Goal: Task Accomplishment & Management: Manage account settings

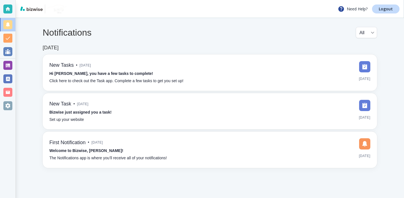
click at [256, 21] on div "Notifications All all ​ [DATE] New Tasks • [DATE] Hi [PERSON_NAME], you have a …" at bounding box center [210, 97] width 388 height 159
click at [4, 64] on div at bounding box center [7, 65] width 9 height 9
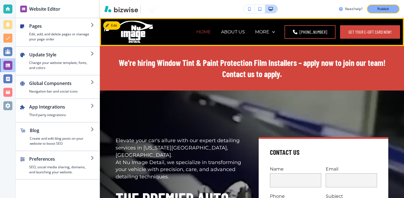
click at [196, 34] on p "HOME" at bounding box center [203, 32] width 15 height 6
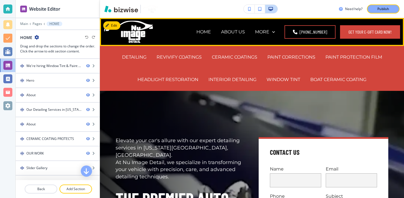
click at [203, 51] on p "SERVICES" at bounding box center [191, 54] width 23 height 6
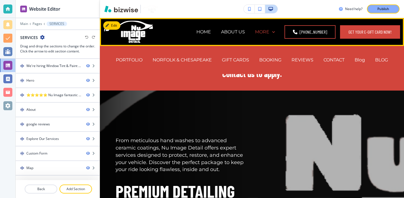
click at [265, 31] on p "MORE" at bounding box center [262, 32] width 14 height 6
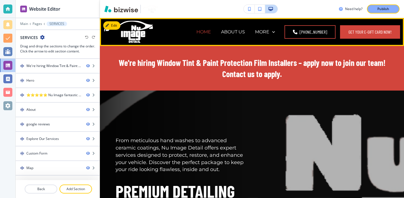
click at [196, 34] on p "HOME" at bounding box center [203, 32] width 15 height 6
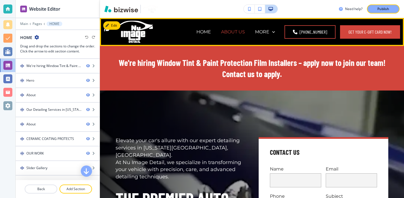
click at [221, 35] on p "ABOUT US" at bounding box center [233, 32] width 24 height 6
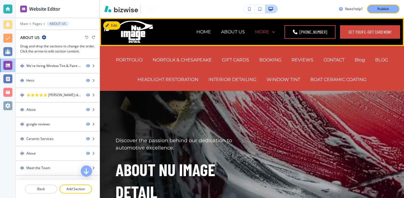
click at [262, 31] on p "MORE" at bounding box center [262, 32] width 14 height 6
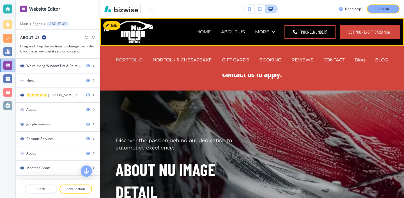
click at [134, 62] on p "PORTFOLIO" at bounding box center [129, 60] width 27 height 6
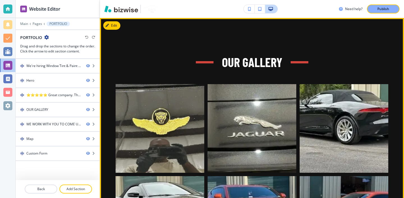
scroll to position [367, 0]
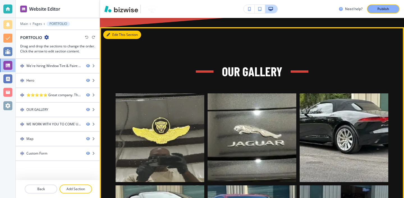
click at [106, 36] on button "Edit This Section" at bounding box center [122, 35] width 38 height 8
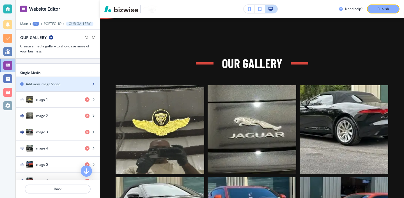
scroll to position [194, 0]
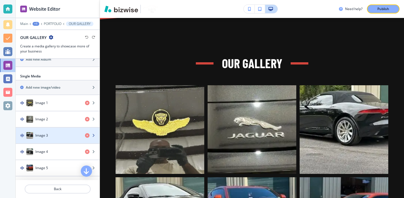
click at [70, 128] on div "button" at bounding box center [58, 130] width 84 height 4
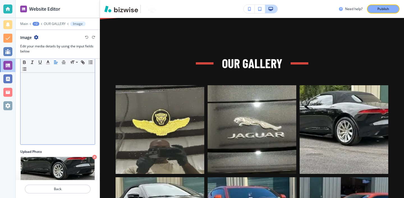
scroll to position [67, 0]
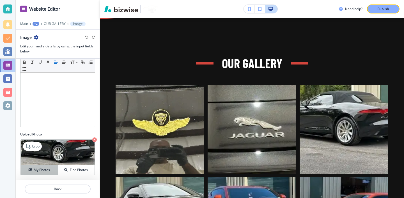
click at [46, 165] on button "My Photos" at bounding box center [39, 170] width 37 height 10
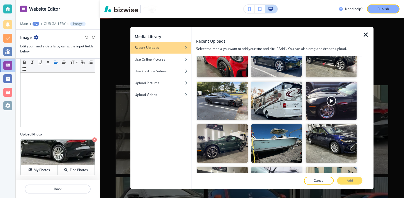
scroll to position [1259, 0]
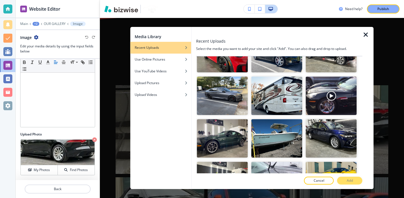
click at [366, 41] on div at bounding box center [367, 108] width 11 height 162
click at [366, 39] on div at bounding box center [367, 108] width 11 height 162
click at [366, 38] on icon "button" at bounding box center [365, 34] width 7 height 7
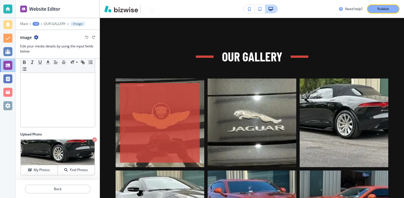
scroll to position [386, 0]
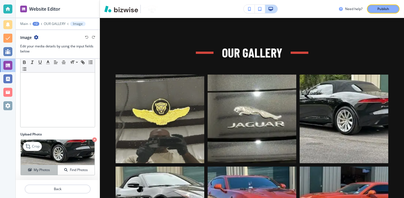
click at [33, 169] on div "My Photos" at bounding box center [39, 169] width 37 height 5
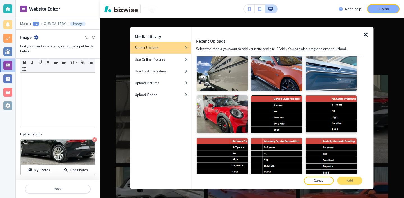
scroll to position [280, 0]
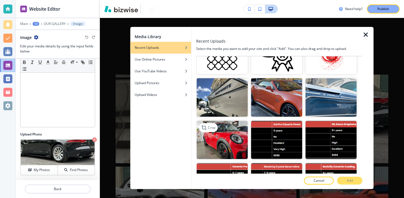
click at [237, 140] on img "button" at bounding box center [222, 140] width 51 height 38
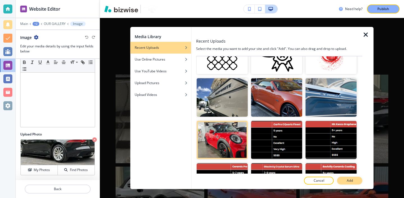
click at [346, 180] on button "Add" at bounding box center [349, 181] width 25 height 8
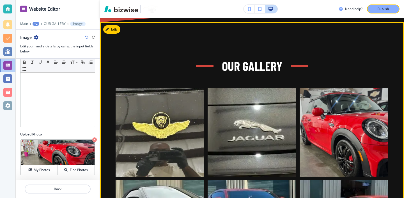
scroll to position [415, 0]
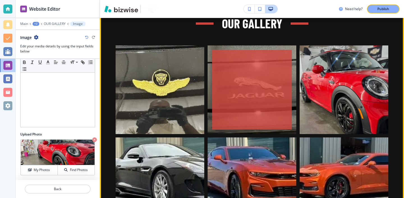
click at [232, 89] on div "button" at bounding box center [252, 90] width 80 height 80
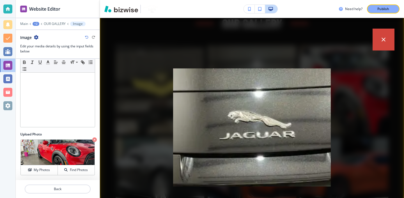
click at [373, 45] on button "button" at bounding box center [384, 40] width 22 height 22
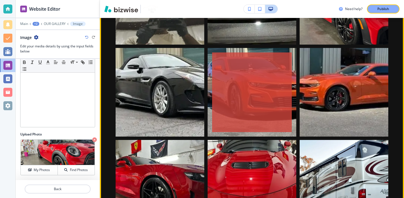
scroll to position [548, 0]
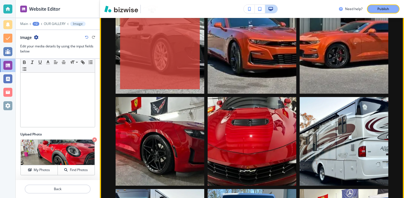
click at [169, 82] on div "button" at bounding box center [160, 50] width 80 height 80
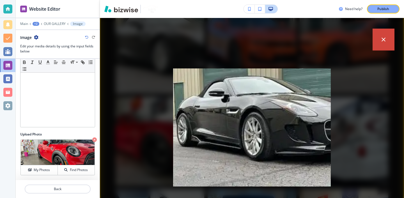
click at [380, 36] on button "button" at bounding box center [384, 40] width 22 height 22
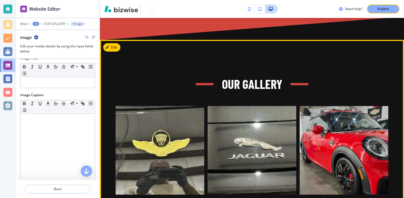
scroll to position [298, 0]
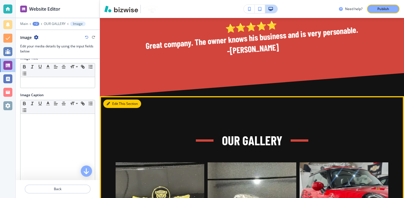
click at [117, 104] on button "Edit This Section" at bounding box center [122, 104] width 38 height 8
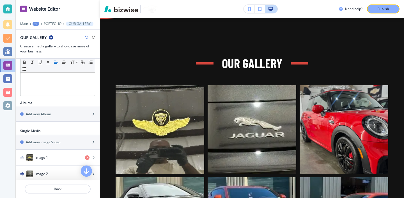
scroll to position [191, 0]
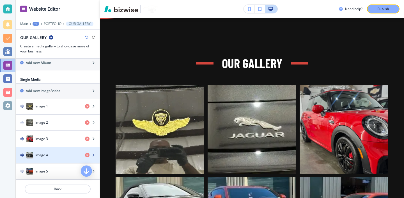
click at [65, 158] on div "button" at bounding box center [58, 160] width 84 height 4
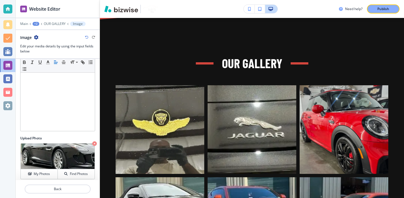
scroll to position [67, 0]
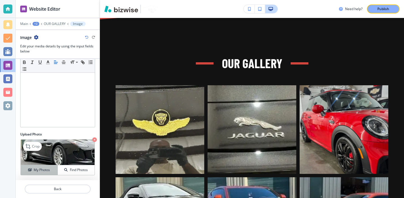
click at [47, 167] on h4 "My Photos" at bounding box center [42, 169] width 16 height 5
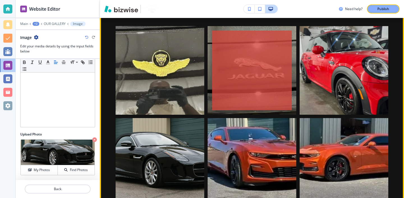
scroll to position [456, 0]
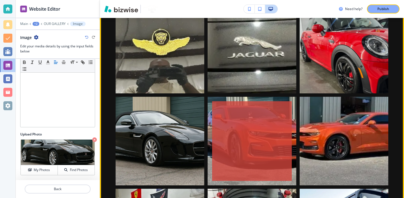
click at [231, 141] on div "button" at bounding box center [252, 141] width 80 height 80
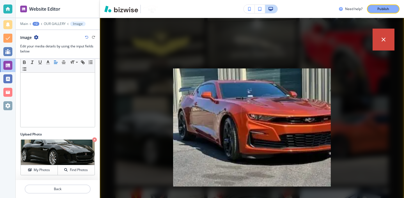
click at [375, 43] on button "button" at bounding box center [384, 40] width 22 height 22
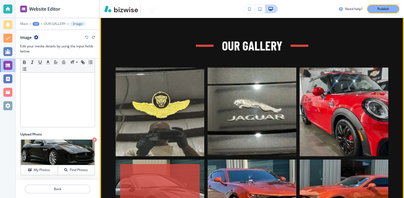
scroll to position [356, 0]
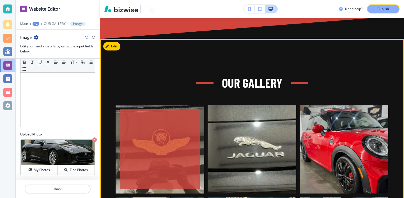
click at [143, 141] on div "button" at bounding box center [160, 149] width 80 height 80
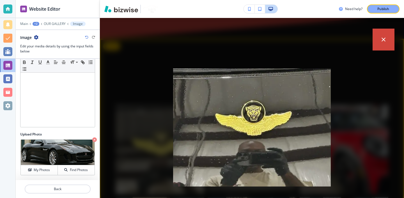
click at [385, 47] on button "button" at bounding box center [384, 40] width 22 height 22
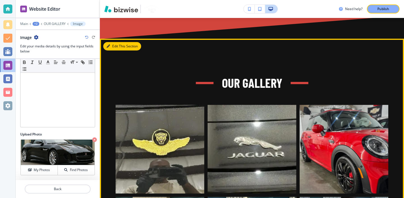
click at [114, 46] on button "Edit This Section" at bounding box center [122, 46] width 38 height 8
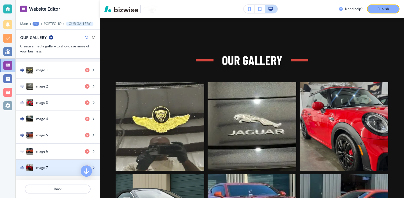
scroll to position [208, 0]
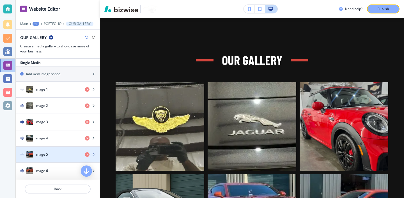
click at [48, 154] on div "Image 5" at bounding box center [48, 154] width 65 height 7
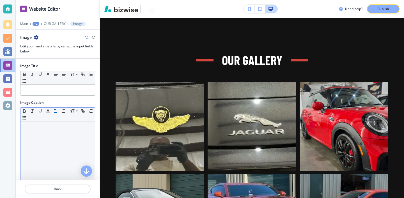
scroll to position [67, 0]
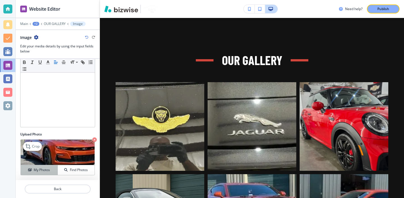
click at [48, 168] on h4 "My Photos" at bounding box center [42, 169] width 16 height 5
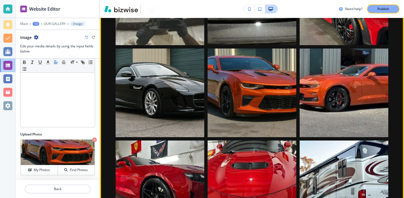
scroll to position [498, 0]
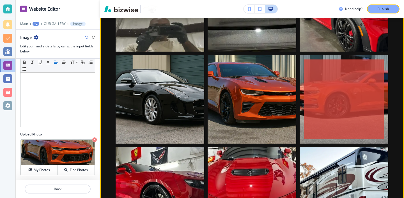
click at [366, 78] on div "button" at bounding box center [344, 99] width 80 height 80
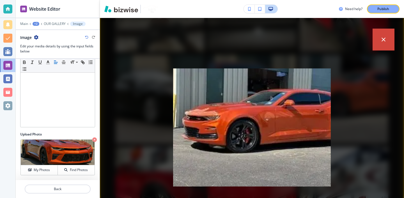
click at [376, 43] on button "button" at bounding box center [384, 40] width 22 height 22
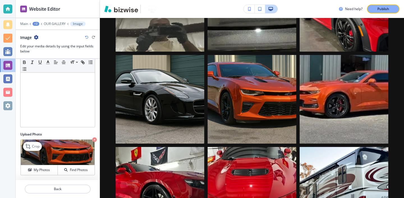
click at [80, 147] on img at bounding box center [58, 153] width 74 height 26
click at [47, 170] on h4 "My Photos" at bounding box center [42, 169] width 16 height 5
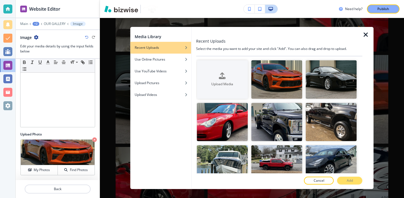
click at [365, 35] on icon "button" at bounding box center [365, 34] width 7 height 7
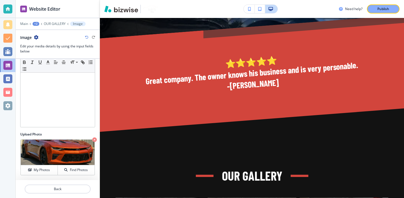
scroll to position [324, 0]
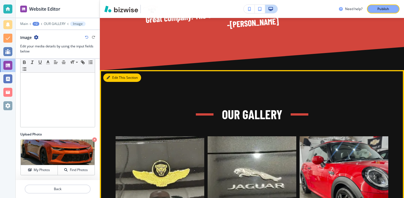
click at [115, 79] on button "Edit This Section" at bounding box center [122, 77] width 38 height 8
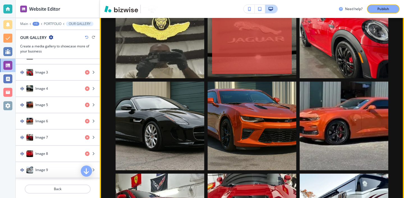
scroll to position [452, 0]
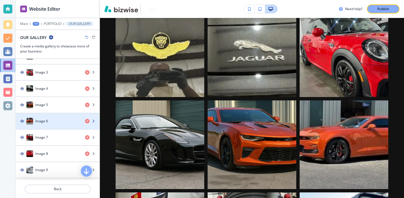
click at [67, 119] on div "Image 6" at bounding box center [48, 121] width 65 height 7
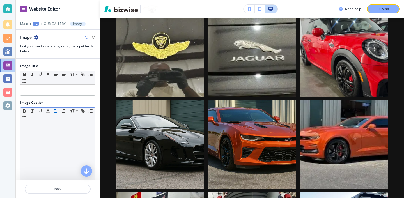
scroll to position [67, 0]
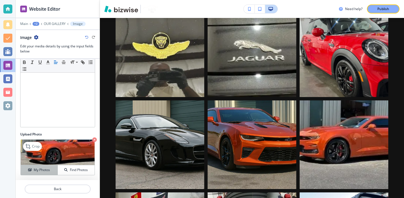
click at [54, 169] on div "My Photos" at bounding box center [39, 169] width 37 height 5
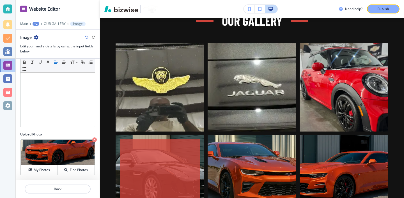
scroll to position [432, 0]
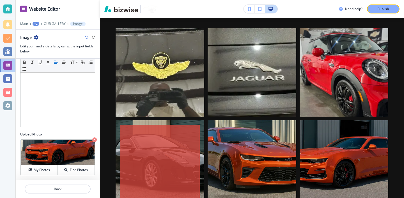
click at [184, 164] on div "button" at bounding box center [160, 165] width 80 height 80
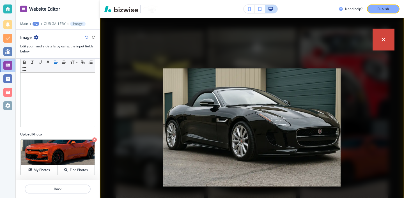
click at [386, 41] on icon "button" at bounding box center [383, 39] width 7 height 7
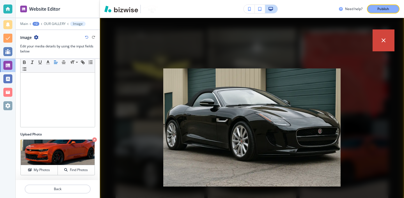
scroll to position [442, 0]
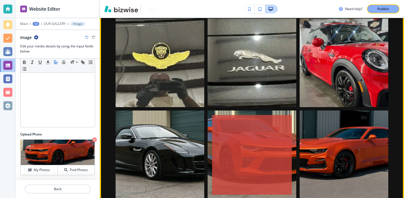
click at [285, 151] on div "button" at bounding box center [252, 155] width 80 height 80
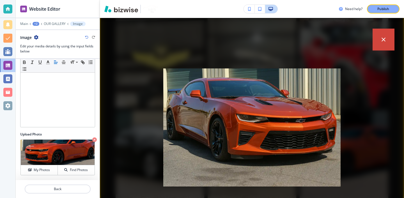
click at [383, 35] on button "button" at bounding box center [384, 40] width 22 height 22
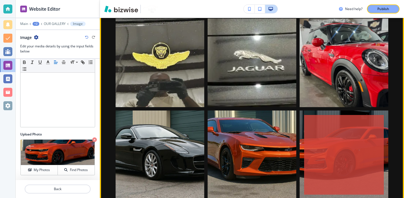
click at [354, 159] on div "button" at bounding box center [344, 155] width 80 height 80
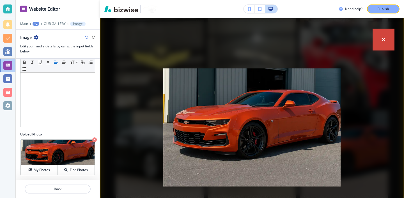
click at [381, 48] on button "button" at bounding box center [384, 40] width 22 height 22
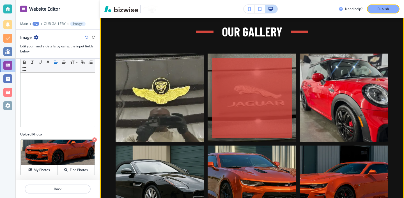
scroll to position [417, 0]
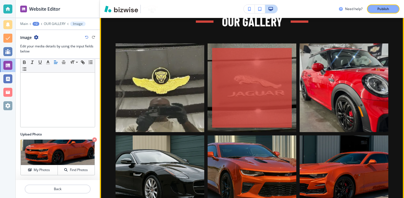
click at [225, 69] on div "button" at bounding box center [252, 88] width 80 height 80
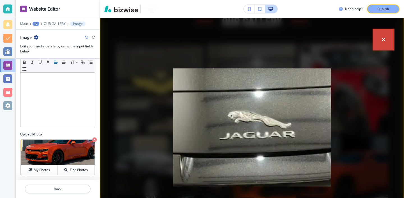
click at [376, 46] on button "button" at bounding box center [384, 40] width 22 height 22
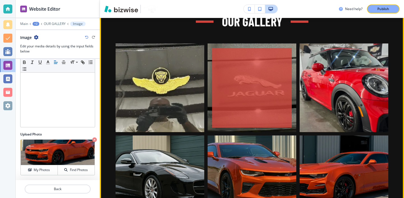
click at [283, 93] on div "button" at bounding box center [252, 88] width 80 height 80
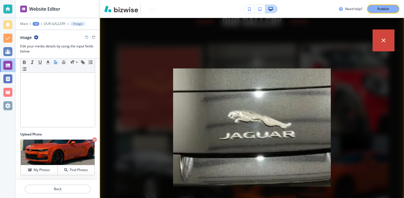
click at [155, 128] on div "placeholder" at bounding box center [252, 108] width 304 height 180
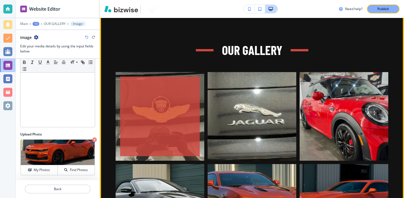
scroll to position [367, 0]
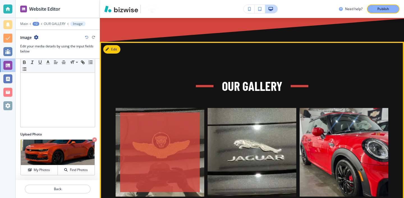
scroll to position [346, 0]
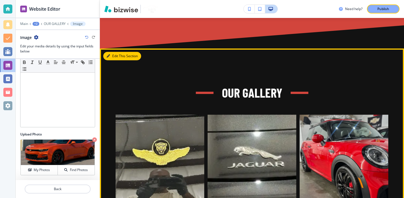
click at [114, 56] on button "Edit This Section" at bounding box center [122, 56] width 38 height 8
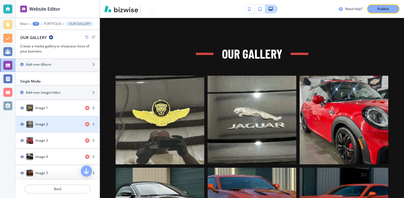
scroll to position [383, 0]
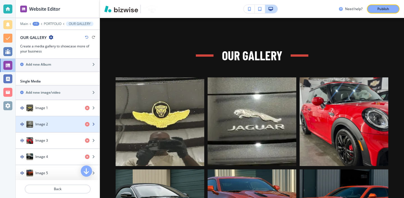
click at [68, 129] on div "button" at bounding box center [58, 130] width 84 height 4
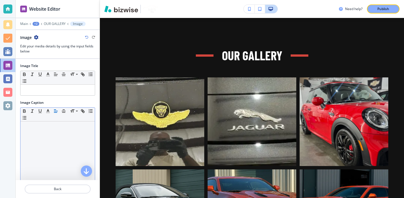
scroll to position [67, 0]
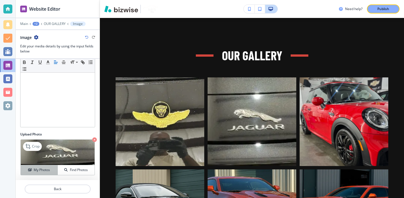
click at [46, 167] on h4 "My Photos" at bounding box center [42, 169] width 16 height 5
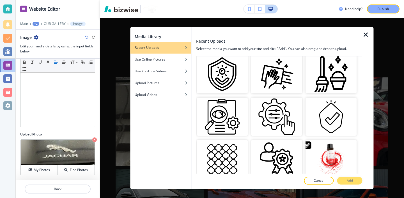
scroll to position [318, 0]
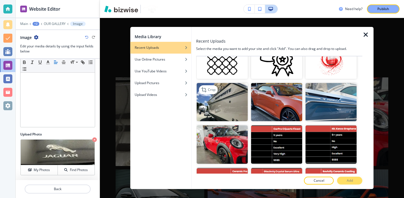
click at [223, 104] on img "button" at bounding box center [222, 102] width 51 height 38
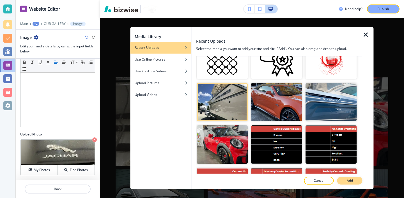
click at [350, 180] on p "Add" at bounding box center [350, 180] width 6 height 5
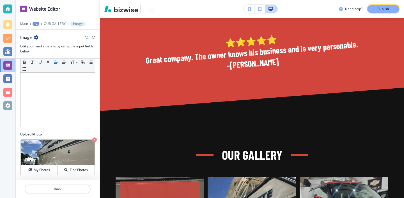
scroll to position [250, 0]
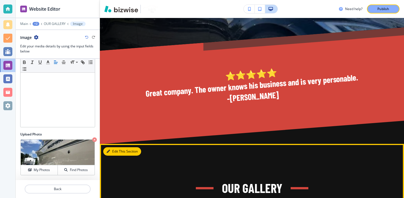
click at [114, 153] on button "Edit This Section" at bounding box center [122, 151] width 38 height 8
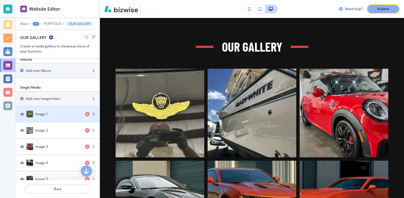
scroll to position [175, 0]
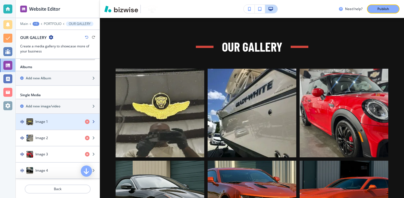
click at [71, 119] on div "Image 1" at bounding box center [48, 121] width 65 height 7
click at [70, 124] on div "Image 1" at bounding box center [48, 121] width 65 height 7
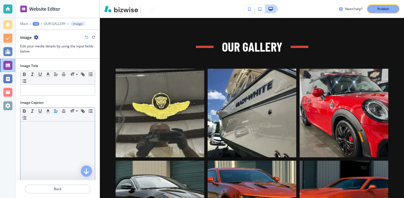
scroll to position [67, 0]
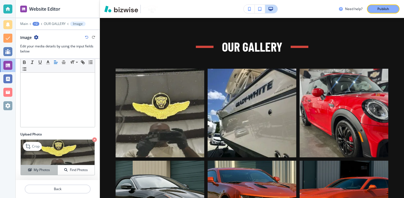
click at [51, 167] on button "My Photos" at bounding box center [39, 170] width 37 height 10
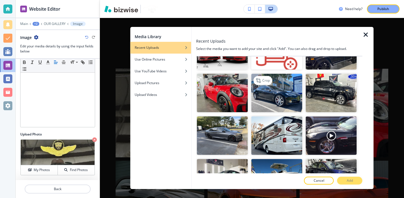
scroll to position [1274, 0]
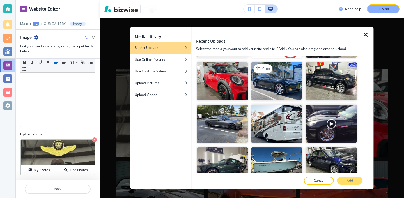
click at [273, 95] on img "button" at bounding box center [276, 81] width 51 height 38
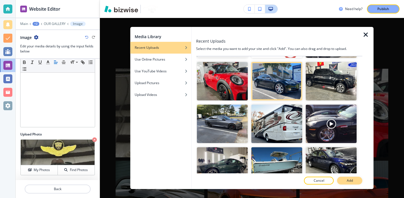
click at [349, 181] on p "Add" at bounding box center [350, 180] width 6 height 5
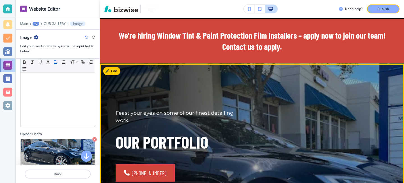
scroll to position [0, 0]
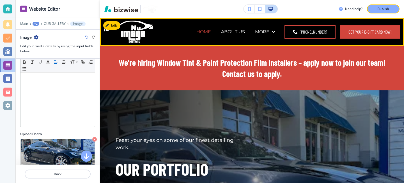
click at [196, 33] on p "HOME" at bounding box center [203, 32] width 15 height 6
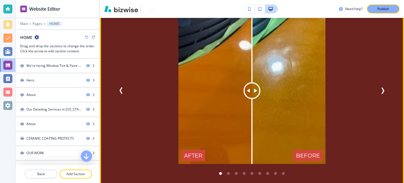
scroll to position [2538, 0]
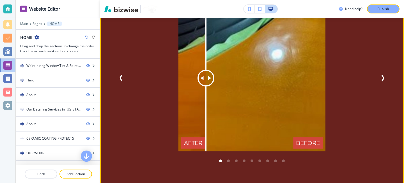
drag, startPoint x: 257, startPoint y: 67, endPoint x: 183, endPoint y: 87, distance: 76.8
click at [206, 87] on div at bounding box center [206, 78] width 0 height 147
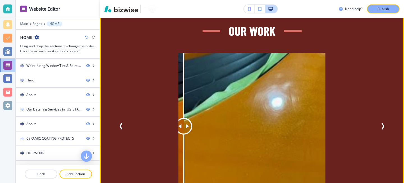
scroll to position [2500, 0]
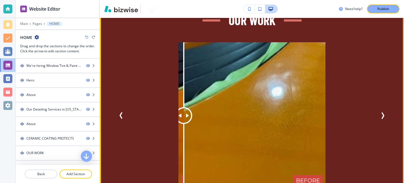
click at [382, 113] on div "AFTER BEFORE AFTER BEFORE AFTER BEFORE AFTER BEFORE AFTER BEFORE AFTER BEFORE A…" at bounding box center [252, 115] width 273 height 147
click at [381, 112] on icon "Next Slide" at bounding box center [382, 115] width 7 height 7
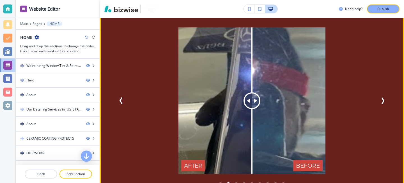
scroll to position [2517, 0]
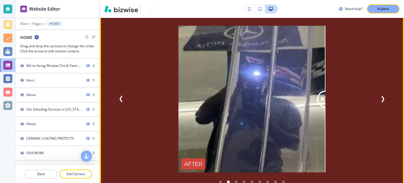
drag, startPoint x: 251, startPoint y: 89, endPoint x: 367, endPoint y: 151, distance: 131.7
click at [367, 151] on div "AFTER BEFORE" at bounding box center [251, 99] width 245 height 147
click at [381, 96] on icon "Next Slide" at bounding box center [382, 99] width 7 height 7
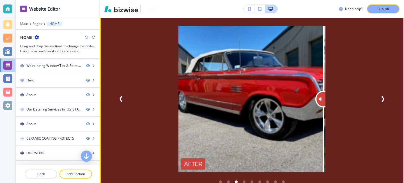
drag, startPoint x: 247, startPoint y: 96, endPoint x: 324, endPoint y: 103, distance: 77.4
click at [324, 103] on div at bounding box center [324, 99] width 0 height 147
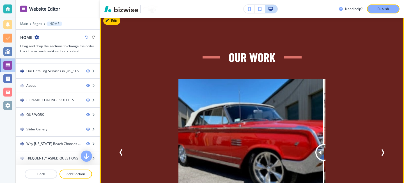
scroll to position [2454, 0]
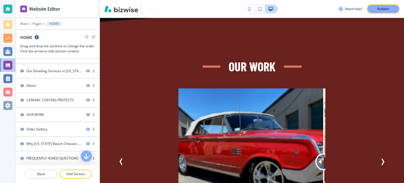
click at [118, 24] on div "Edit OUR WORK AFTER BEFORE AFTER BEFORE AFTER BEFORE AFTER BEFORE AFTER BEFORE …" at bounding box center [252, 155] width 304 height 267
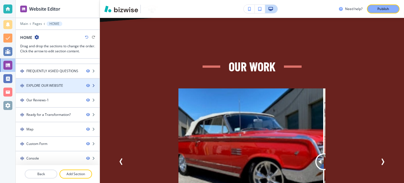
scroll to position [127, 0]
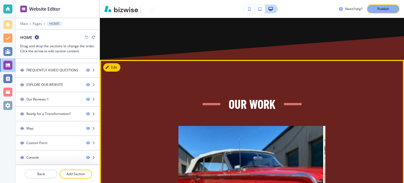
click at [119, 63] on button "Edit" at bounding box center [111, 67] width 17 height 8
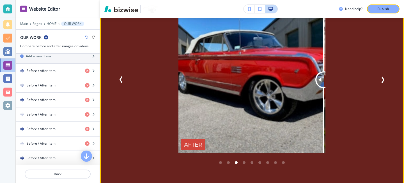
scroll to position [2524, 0]
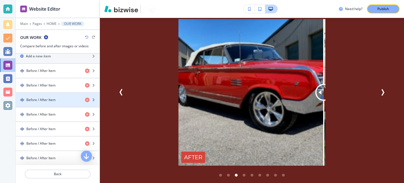
click at [51, 101] on h4 "Before / After Item" at bounding box center [40, 100] width 29 height 5
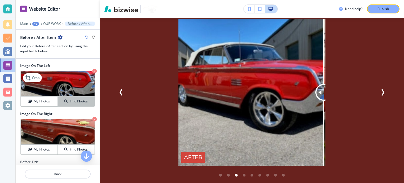
scroll to position [6, 0]
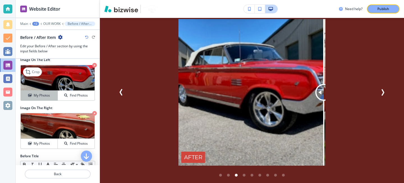
click at [52, 99] on button "My Photos" at bounding box center [39, 96] width 37 height 10
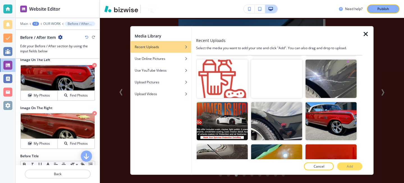
scroll to position [1089, 0]
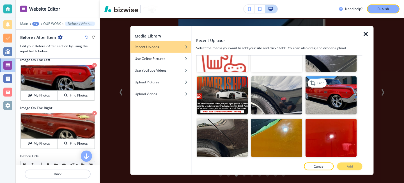
click at [322, 106] on img "button" at bounding box center [331, 96] width 51 height 38
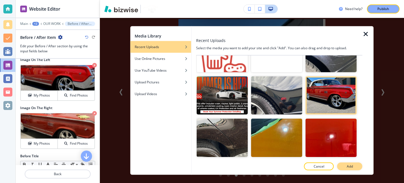
click at [354, 167] on button "Add" at bounding box center [349, 167] width 25 height 8
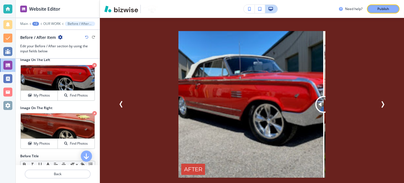
scroll to position [2506, 0]
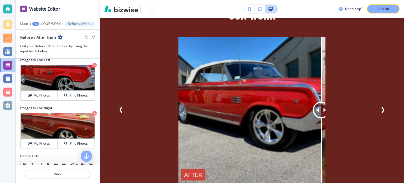
drag, startPoint x: 325, startPoint y: 104, endPoint x: 330, endPoint y: 101, distance: 5.8
click at [330, 101] on div "AFTER BEFORE" at bounding box center [251, 110] width 245 height 147
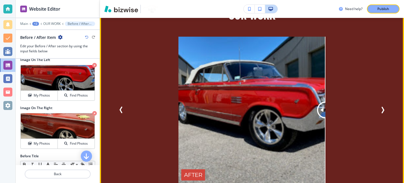
click at [382, 107] on icon "Next Slide" at bounding box center [383, 110] width 2 height 6
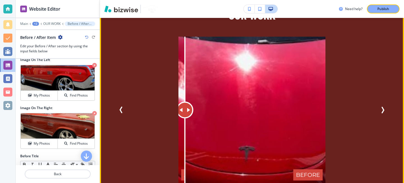
drag, startPoint x: 258, startPoint y: 107, endPoint x: 185, endPoint y: 123, distance: 74.7
click at [185, 123] on div at bounding box center [185, 110] width 0 height 147
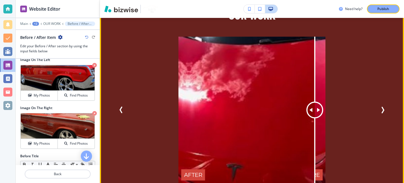
drag, startPoint x: 185, startPoint y: 111, endPoint x: 348, endPoint y: 100, distance: 163.6
click at [347, 100] on div "AFTER BEFORE" at bounding box center [251, 110] width 245 height 147
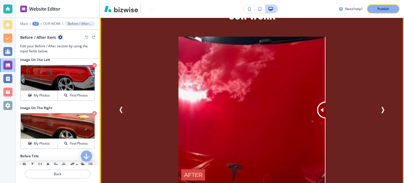
drag, startPoint x: 324, startPoint y: 105, endPoint x: 332, endPoint y: 118, distance: 15.6
click at [332, 118] on div "AFTER BEFORE" at bounding box center [251, 110] width 245 height 147
click at [384, 107] on icon "Next Slide" at bounding box center [382, 110] width 7 height 7
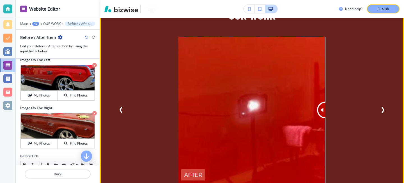
drag, startPoint x: 254, startPoint y: 107, endPoint x: 351, endPoint y: 115, distance: 96.6
click at [351, 115] on div "AFTER BEFORE" at bounding box center [251, 110] width 245 height 147
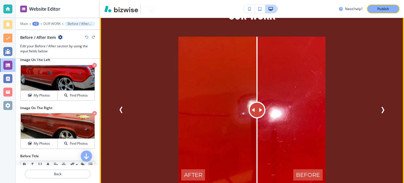
drag, startPoint x: 321, startPoint y: 108, endPoint x: 257, endPoint y: 123, distance: 65.6
click at [257, 123] on div at bounding box center [257, 110] width 0 height 147
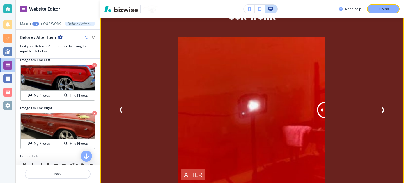
drag, startPoint x: 252, startPoint y: 105, endPoint x: 392, endPoint y: 124, distance: 140.4
click at [392, 124] on div "OUR WORK AFTER BEFORE AFTER BEFORE AFTER BEFORE AFTER BEFORE AFTER BEFORE AFTER…" at bounding box center [252, 101] width 304 height 191
click at [380, 107] on icon "Next Slide" at bounding box center [382, 110] width 7 height 7
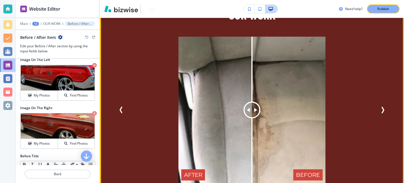
click at [377, 105] on div "AFTER BEFORE AFTER BEFORE AFTER BEFORE AFTER BEFORE AFTER BEFORE AFTER BEFORE A…" at bounding box center [252, 110] width 273 height 147
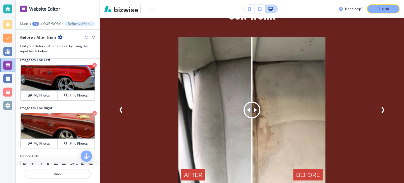
click at [380, 107] on icon "Next Slide" at bounding box center [382, 110] width 7 height 7
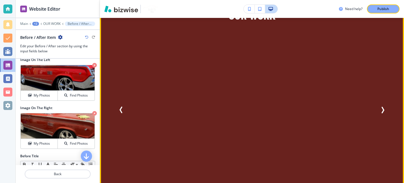
drag, startPoint x: 249, startPoint y: 106, endPoint x: 248, endPoint y: 112, distance: 5.7
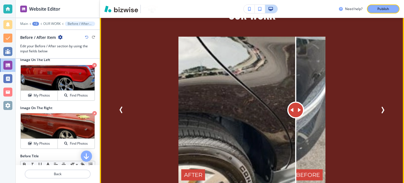
click at [296, 112] on div at bounding box center [296, 110] width 0 height 147
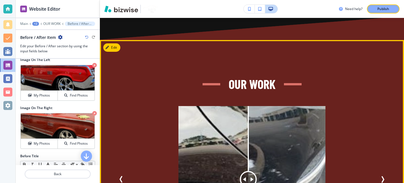
scroll to position [2434, 0]
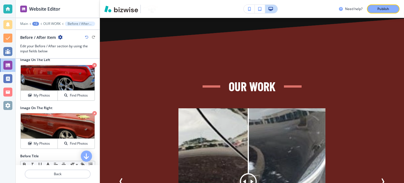
click at [113, 42] on div "Edit OUR WORK AFTER BEFORE AFTER BEFORE AFTER BEFORE AFTER BEFORE AFTER BEFORE …" at bounding box center [252, 175] width 304 height 267
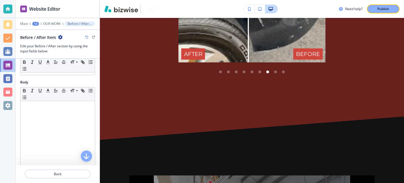
scroll to position [146, 0]
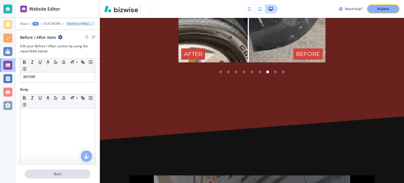
click at [75, 173] on p "Back" at bounding box center [57, 174] width 65 height 5
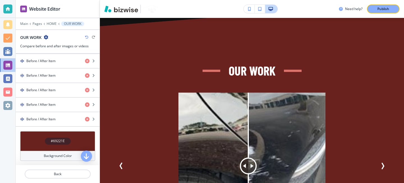
scroll to position [259, 0]
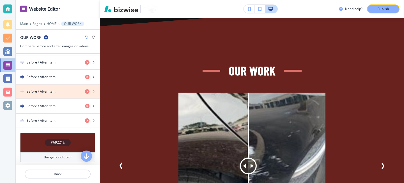
click at [88, 93] on icon "button" at bounding box center [87, 91] width 4 height 4
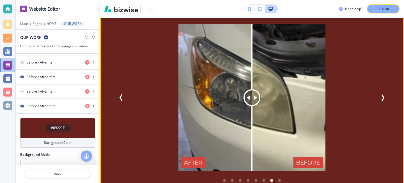
scroll to position [2523, 0]
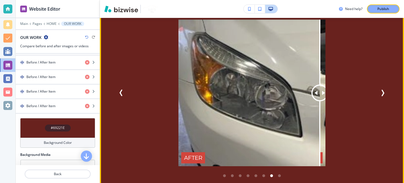
drag, startPoint x: 253, startPoint y: 86, endPoint x: 377, endPoint y: 60, distance: 126.7
click at [377, 60] on div "AFTER BEFORE AFTER BEFORE AFTER BEFORE AFTER BEFORE AFTER BEFORE AFTER BEFORE A…" at bounding box center [252, 93] width 273 height 147
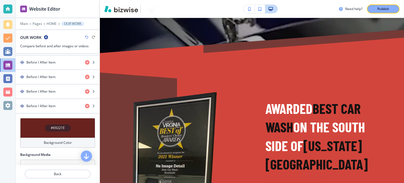
scroll to position [0, 0]
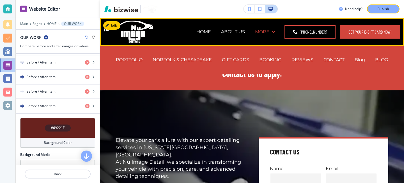
click at [276, 30] on icon at bounding box center [274, 32] width 6 height 6
click at [138, 58] on p "PORTFOLIO" at bounding box center [129, 60] width 27 height 6
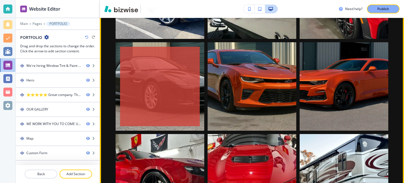
scroll to position [504, 0]
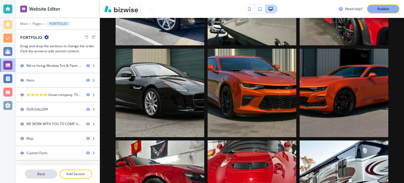
click at [42, 172] on p "Back" at bounding box center [40, 174] width 31 height 5
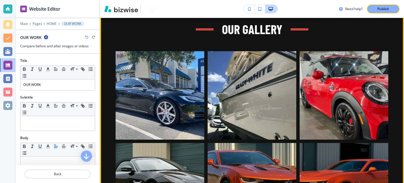
scroll to position [378, 0]
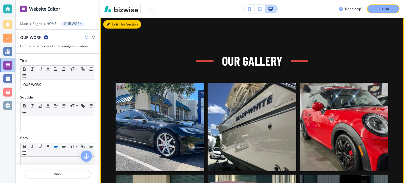
click at [115, 25] on button "Edit This Section" at bounding box center [122, 24] width 38 height 8
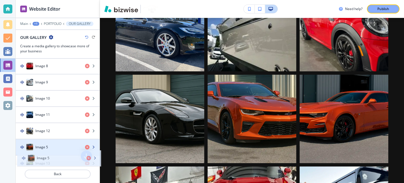
scroll to position [331, 0]
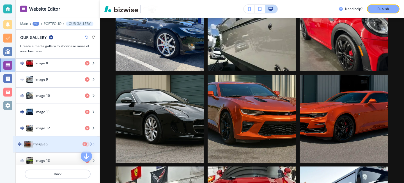
drag, startPoint x: 63, startPoint y: 86, endPoint x: 60, endPoint y: 141, distance: 54.8
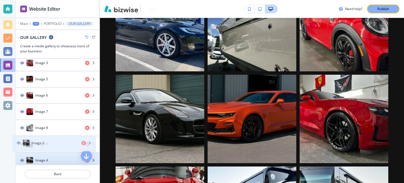
scroll to position [275, 0]
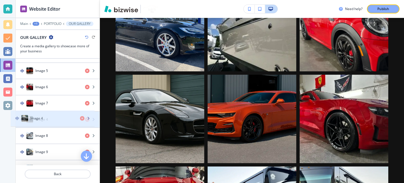
drag, startPoint x: 51, startPoint y: 118, endPoint x: 46, endPoint y: 123, distance: 7.5
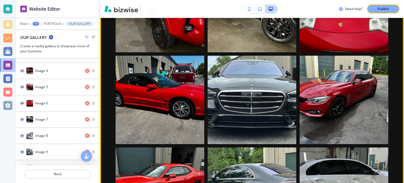
scroll to position [985, 0]
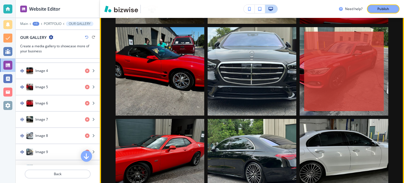
click at [319, 82] on div "button" at bounding box center [344, 72] width 80 height 80
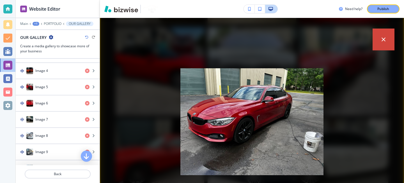
click at [384, 47] on button "button" at bounding box center [384, 40] width 22 height 22
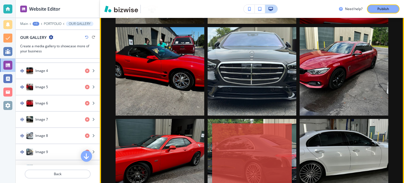
click at [295, 133] on button "button" at bounding box center [252, 163] width 89 height 89
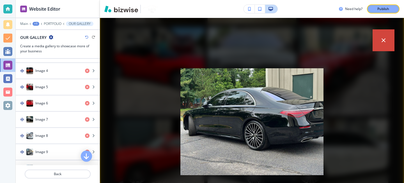
click at [385, 52] on div "placeholder" at bounding box center [252, 100] width 304 height 165
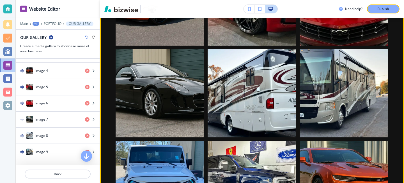
scroll to position [583, 0]
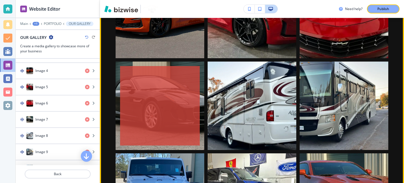
click at [181, 128] on div "button" at bounding box center [160, 106] width 80 height 80
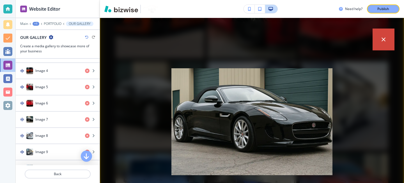
click at [386, 41] on icon "button" at bounding box center [383, 39] width 7 height 7
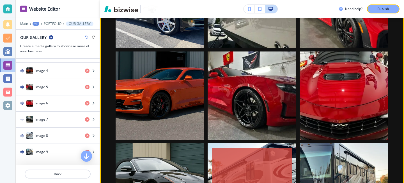
scroll to position [498, 0]
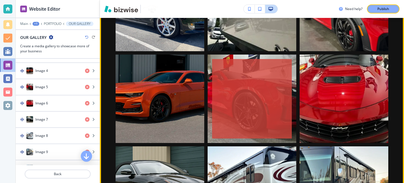
click at [209, 96] on button "button" at bounding box center [252, 99] width 89 height 89
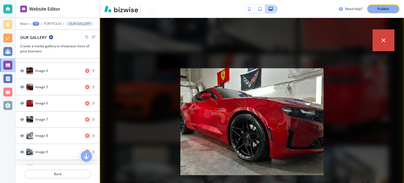
click at [387, 44] on button "button" at bounding box center [384, 40] width 22 height 22
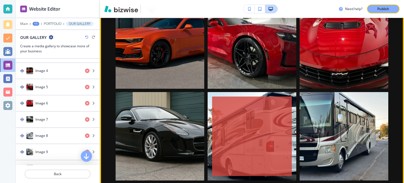
scroll to position [572, 0]
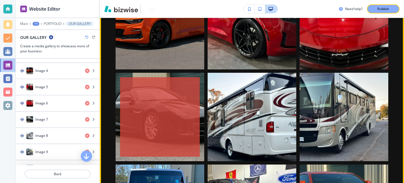
click at [186, 140] on div "button" at bounding box center [160, 117] width 80 height 80
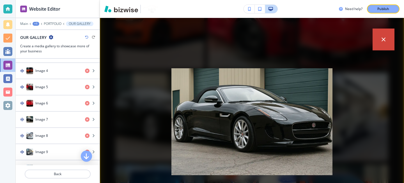
click at [380, 47] on button "button" at bounding box center [384, 40] width 22 height 22
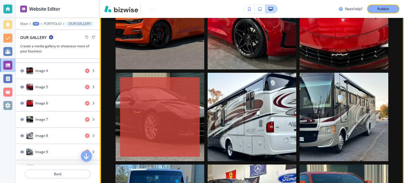
click at [173, 107] on div "button" at bounding box center [160, 117] width 80 height 80
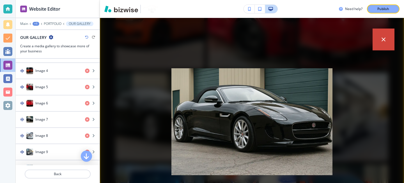
click at [376, 36] on button "button" at bounding box center [384, 40] width 22 height 22
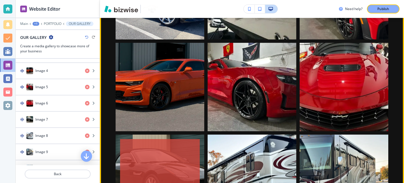
scroll to position [497, 0]
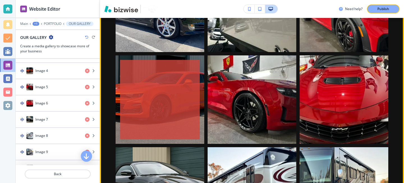
click at [186, 116] on div "button" at bounding box center [160, 100] width 80 height 80
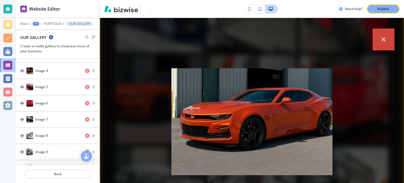
click at [390, 44] on button "button" at bounding box center [384, 40] width 22 height 22
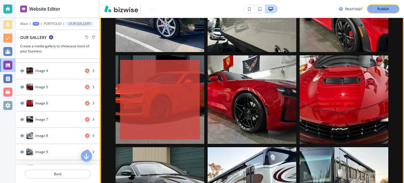
scroll to position [547, 0]
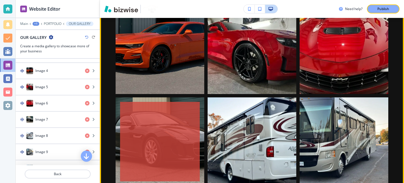
click at [180, 134] on div "button" at bounding box center [160, 142] width 80 height 80
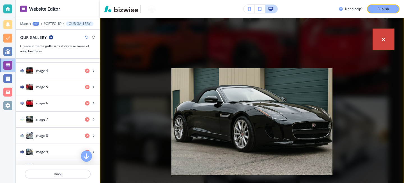
click at [381, 45] on button "button" at bounding box center [384, 40] width 22 height 22
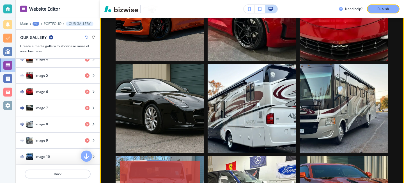
scroll to position [599, 0]
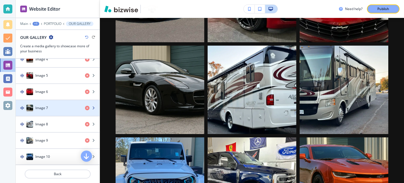
click at [67, 113] on div "button" at bounding box center [58, 114] width 84 height 4
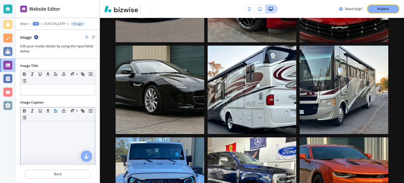
scroll to position [82, 0]
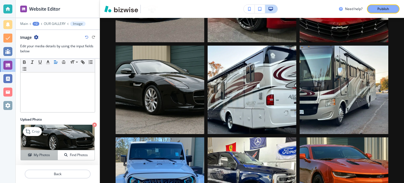
click at [50, 153] on h4 "My Photos" at bounding box center [42, 155] width 16 height 5
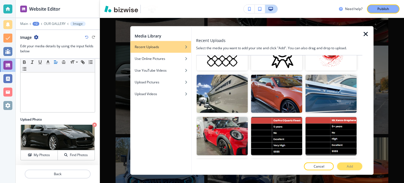
scroll to position [327, 0]
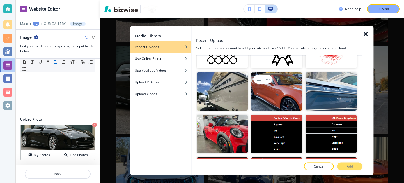
click at [296, 97] on img "button" at bounding box center [276, 92] width 51 height 38
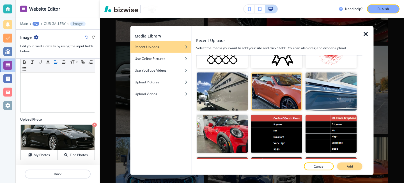
click at [342, 165] on button "Add" at bounding box center [349, 167] width 25 height 8
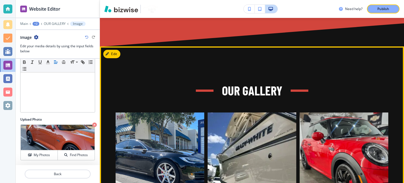
scroll to position [407, 0]
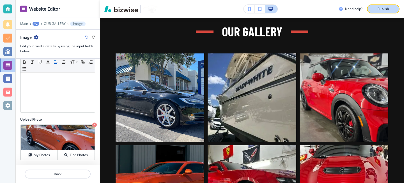
click at [383, 5] on button "Publish" at bounding box center [383, 8] width 33 height 9
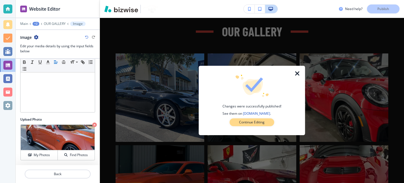
click at [264, 121] on p "Continue Editing" at bounding box center [252, 122] width 26 height 5
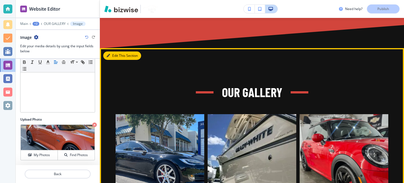
click at [114, 52] on button "Edit This Section" at bounding box center [122, 56] width 38 height 8
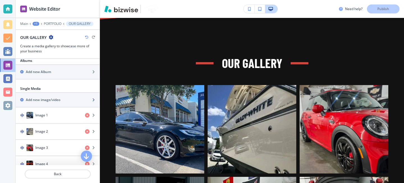
scroll to position [173, 0]
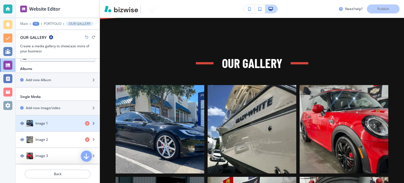
click at [63, 125] on div "Image 1" at bounding box center [48, 123] width 65 height 7
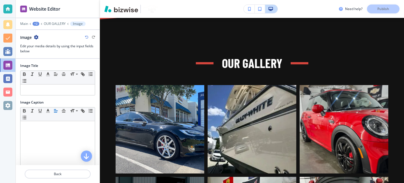
scroll to position [82, 0]
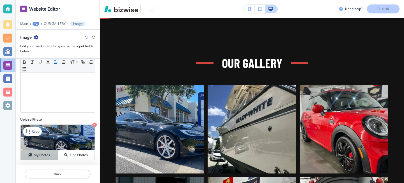
click at [50, 153] on button "My Photos" at bounding box center [39, 156] width 37 height 10
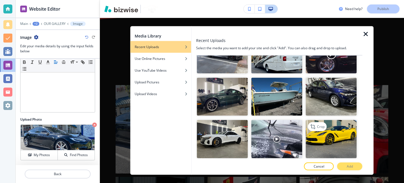
scroll to position [1376, 0]
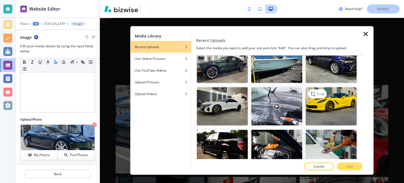
click at [335, 123] on img "button" at bounding box center [331, 107] width 51 height 38
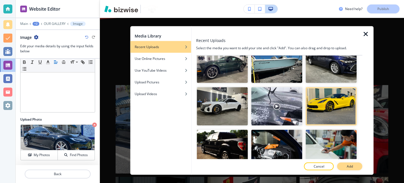
click at [355, 169] on button "Add" at bounding box center [349, 167] width 25 height 8
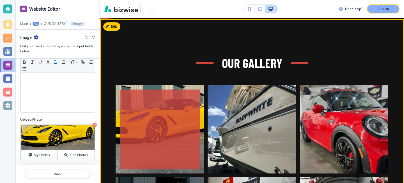
click at [187, 136] on div "button" at bounding box center [160, 130] width 80 height 80
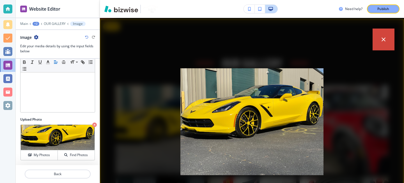
click at [380, 50] on div "placeholder" at bounding box center [252, 100] width 304 height 165
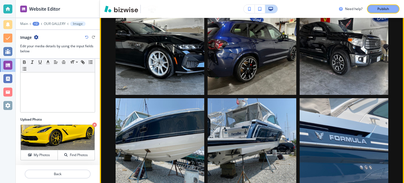
scroll to position [1329, 0]
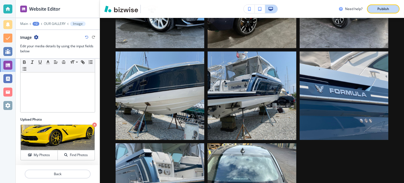
click at [388, 12] on button "Publish" at bounding box center [383, 8] width 33 height 9
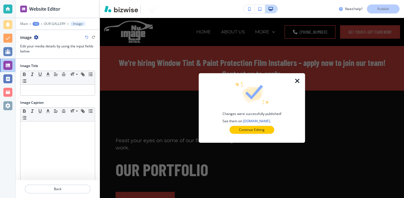
scroll to position [1329, 0]
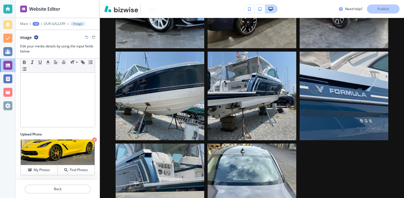
click at [12, 8] on div at bounding box center [7, 8] width 9 height 9
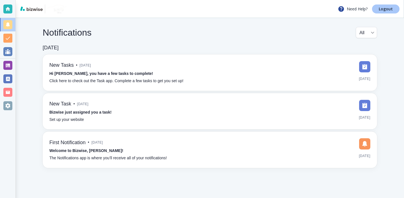
click at [395, 13] on link "Logout" at bounding box center [385, 8] width 27 height 9
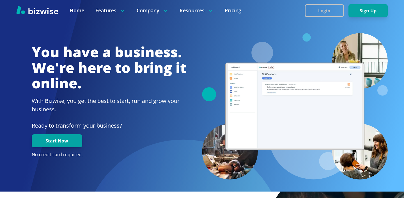
click at [318, 10] on button "Login" at bounding box center [324, 10] width 39 height 13
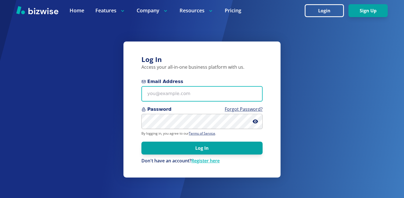
click at [240, 97] on input "Email Address" at bounding box center [201, 93] width 121 height 15
paste input "j;JFpy/|_I(z"
type input "j"
click at [181, 92] on input "Email Address" at bounding box center [201, 93] width 121 height 15
paste input "mpres1@aol.com"
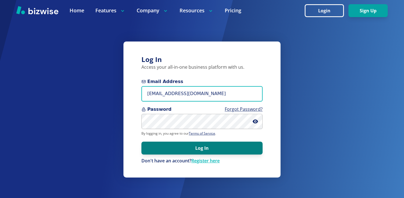
type input "mpres1@aol.com"
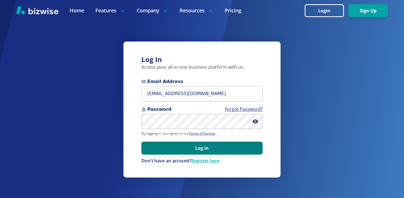
click at [181, 154] on button "Log In" at bounding box center [201, 148] width 121 height 13
